Goal: Submit feedback/report problem

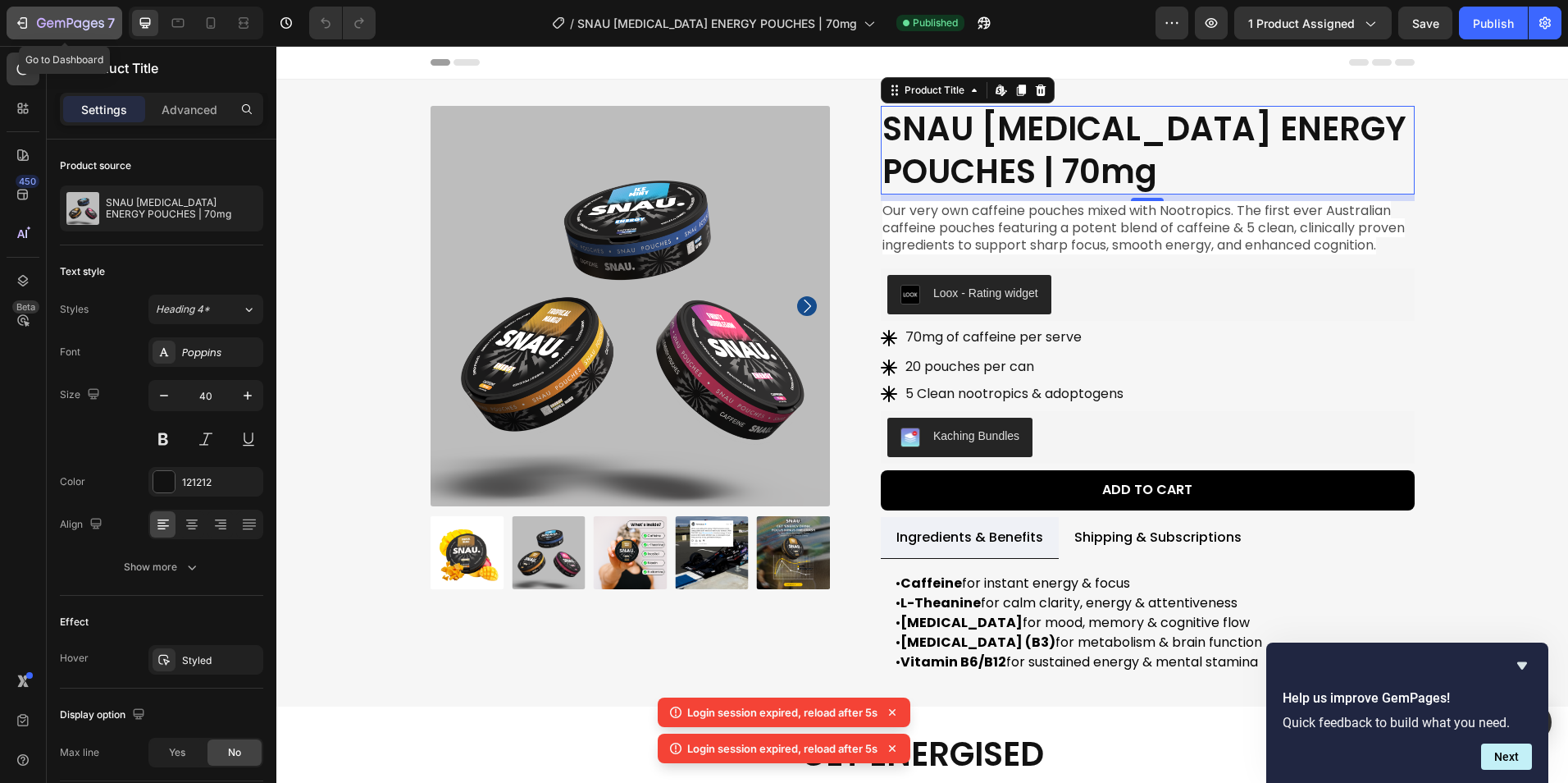
click at [21, 18] on icon "button" at bounding box center [24, 23] width 7 height 12
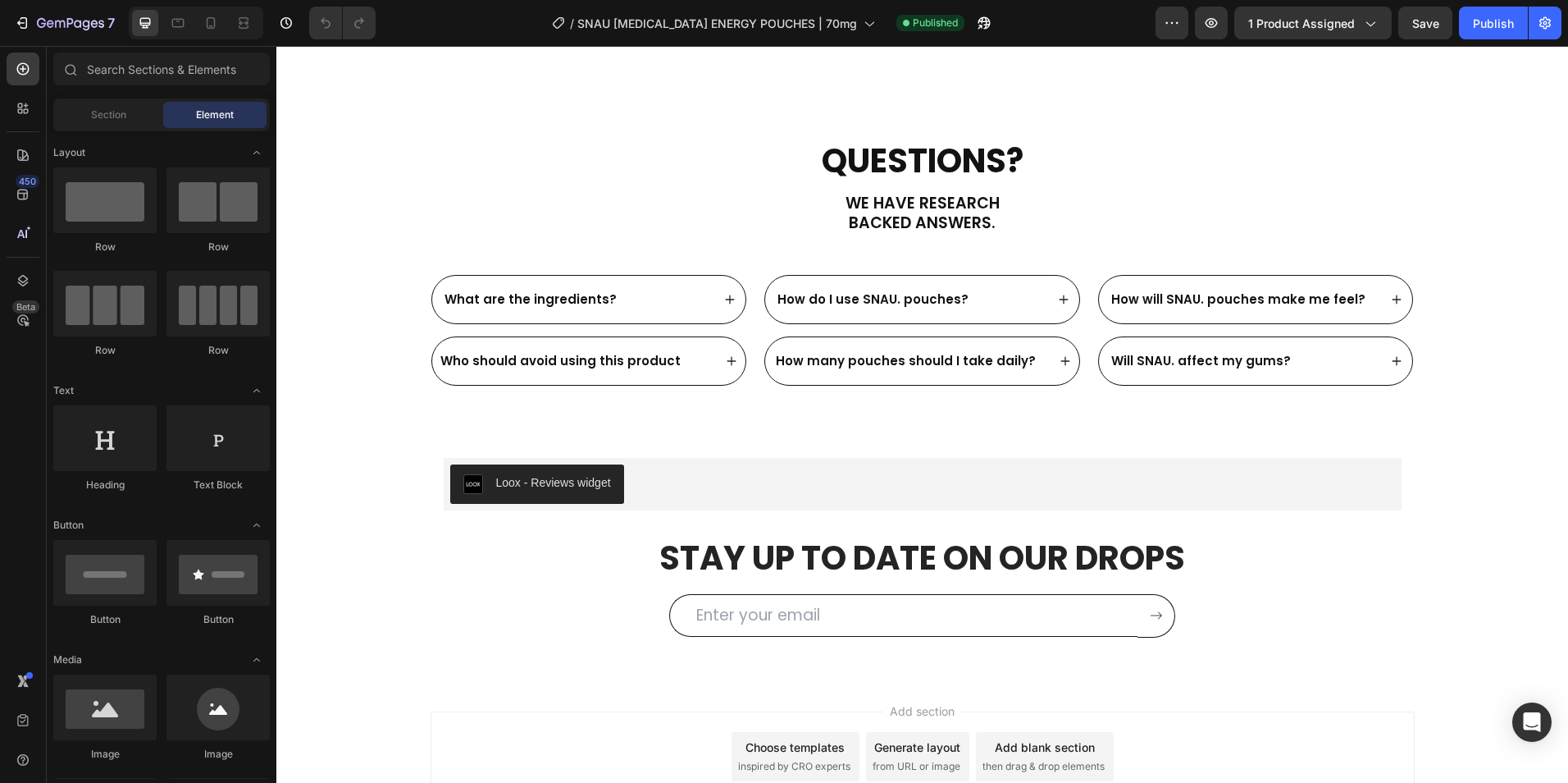
scroll to position [2741, 0]
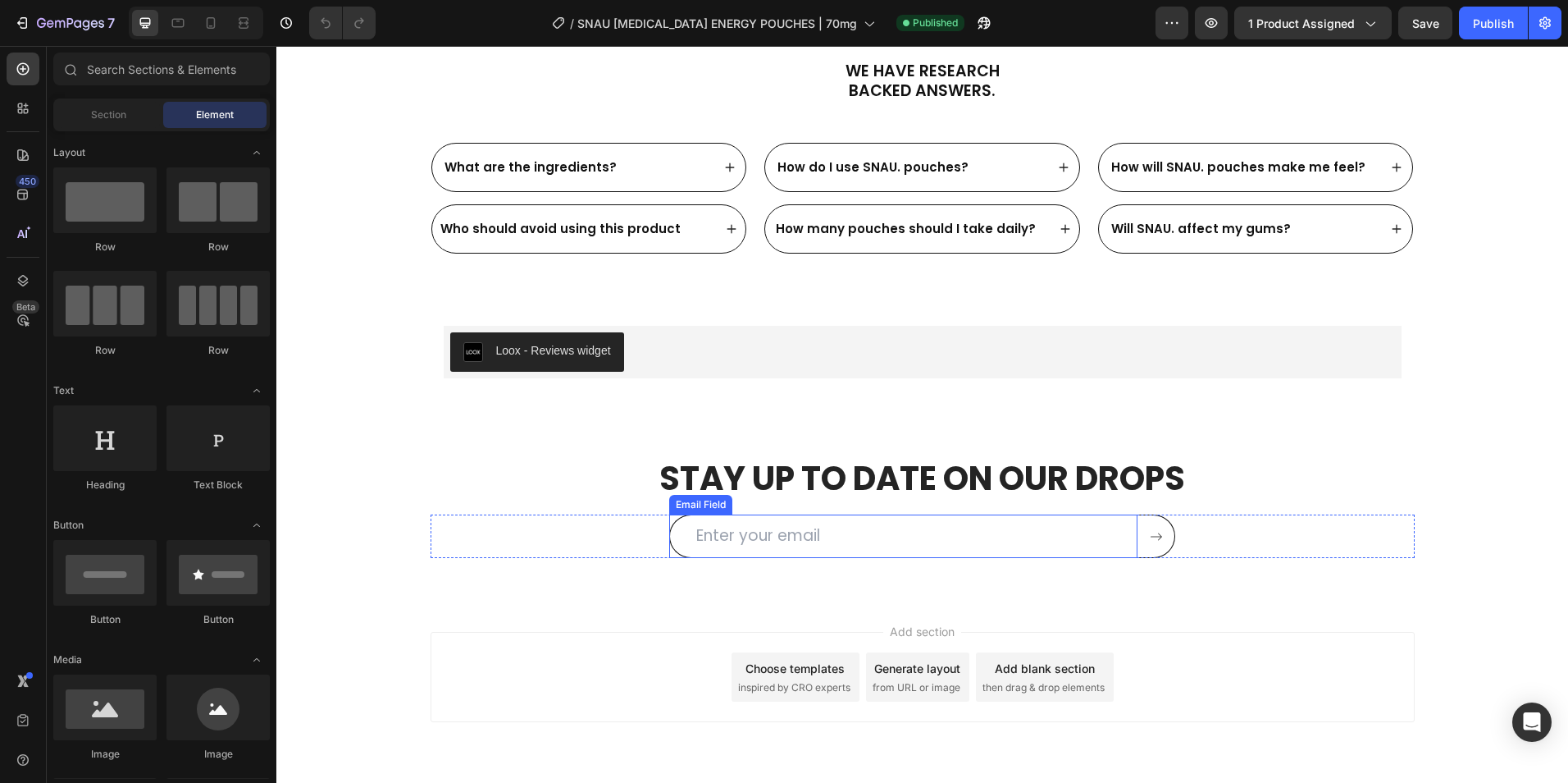
click at [782, 530] on input "email" at bounding box center [902, 536] width 468 height 43
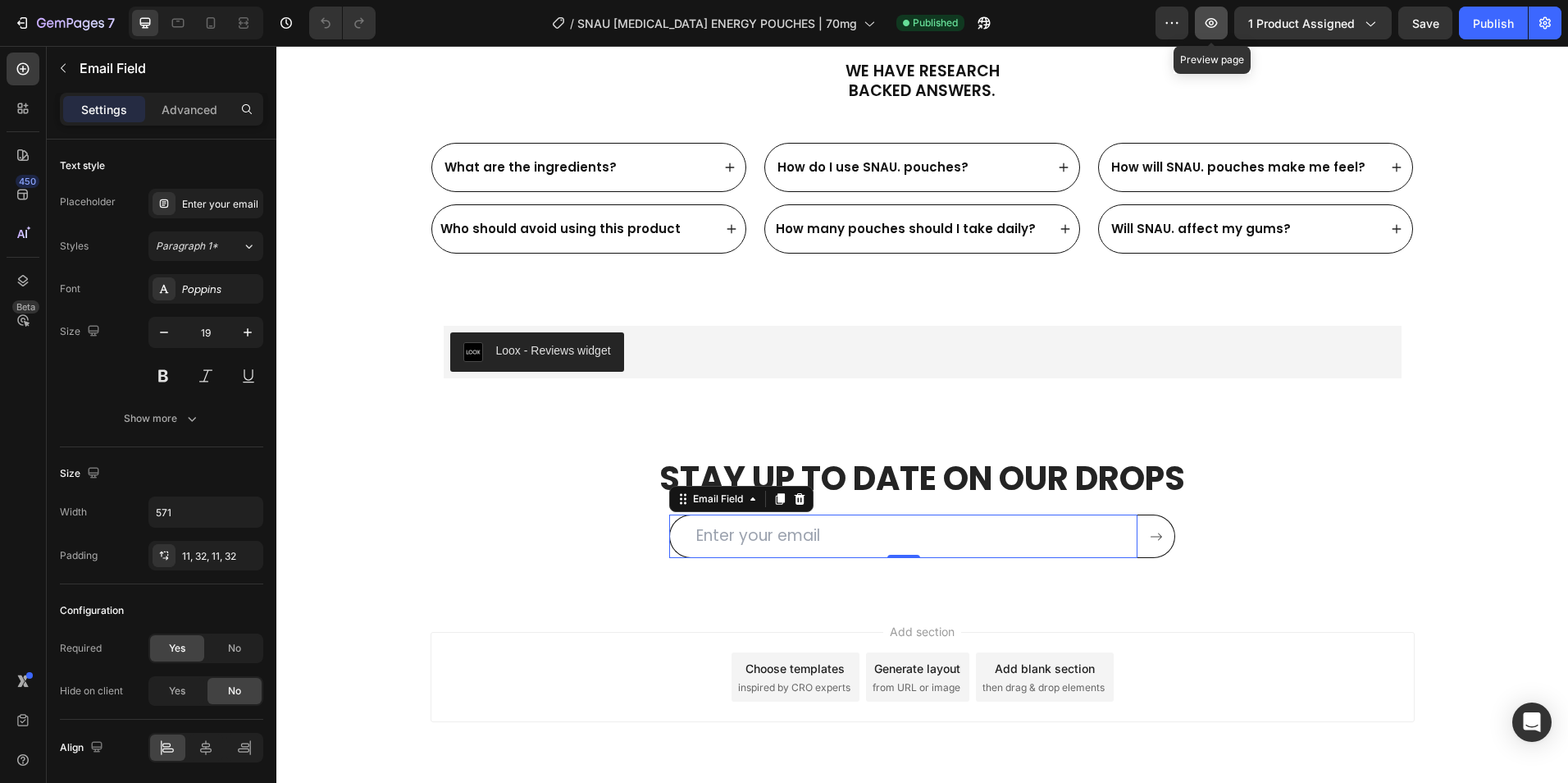
click at [1219, 31] on button "button" at bounding box center [1211, 23] width 33 height 33
click at [731, 527] on input "email" at bounding box center [902, 536] width 468 height 43
click at [26, 24] on icon "button" at bounding box center [24, 23] width 7 height 12
